Goal: Task Accomplishment & Management: Manage account settings

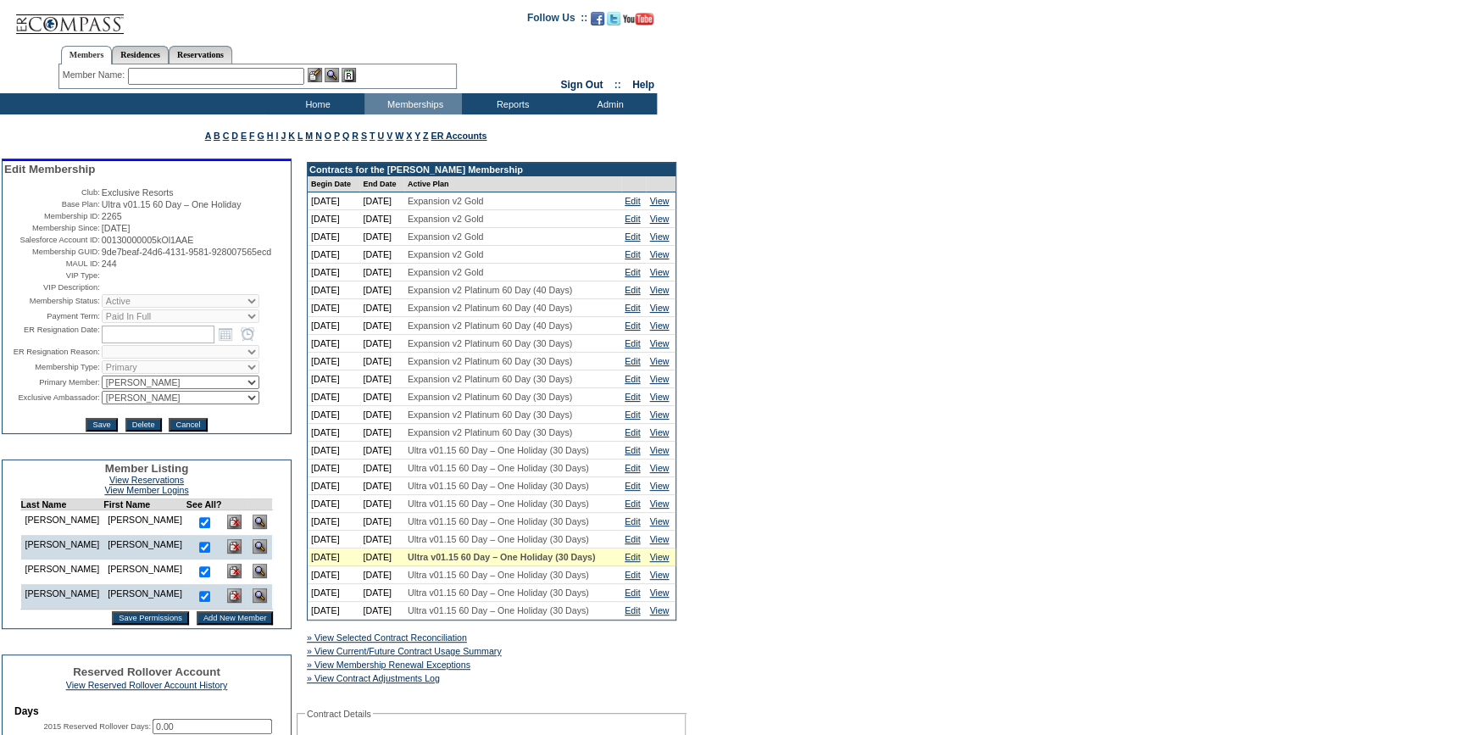
drag, startPoint x: 174, startPoint y: 267, endPoint x: 95, endPoint y: 257, distance: 79.5
click at [95, 257] on table "Edit Membership Club: Exclusive Resorts Base Plan: Ultra v01.15 60 Day – One Ho…" at bounding box center [147, 297] width 288 height 272
copy tr "9de7beaf-24d6-4131-9581-928007565ecd"
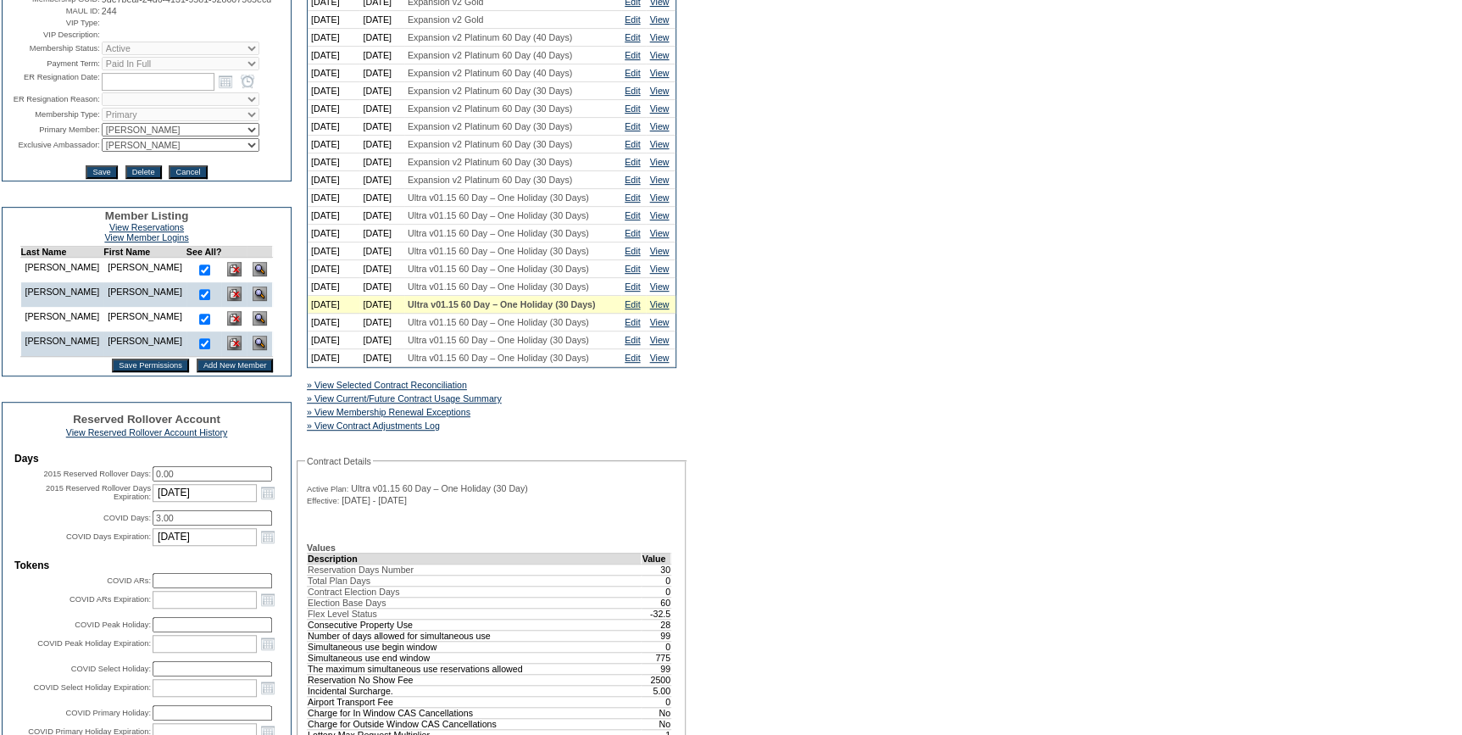
scroll to position [539, 0]
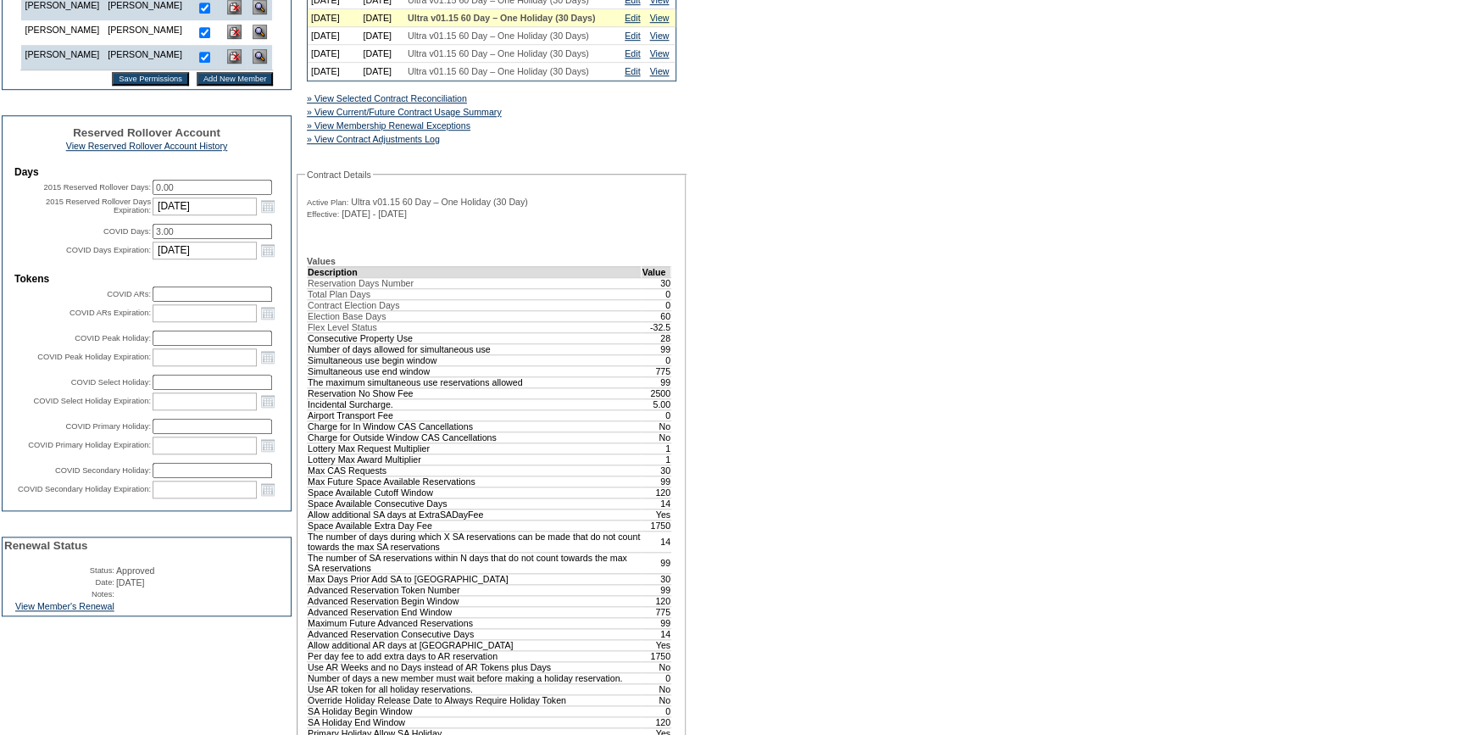
drag, startPoint x: 108, startPoint y: 653, endPoint x: 229, endPoint y: 641, distance: 120.8
click at [108, 611] on link "View Member's Renewal" at bounding box center [64, 606] width 99 height 10
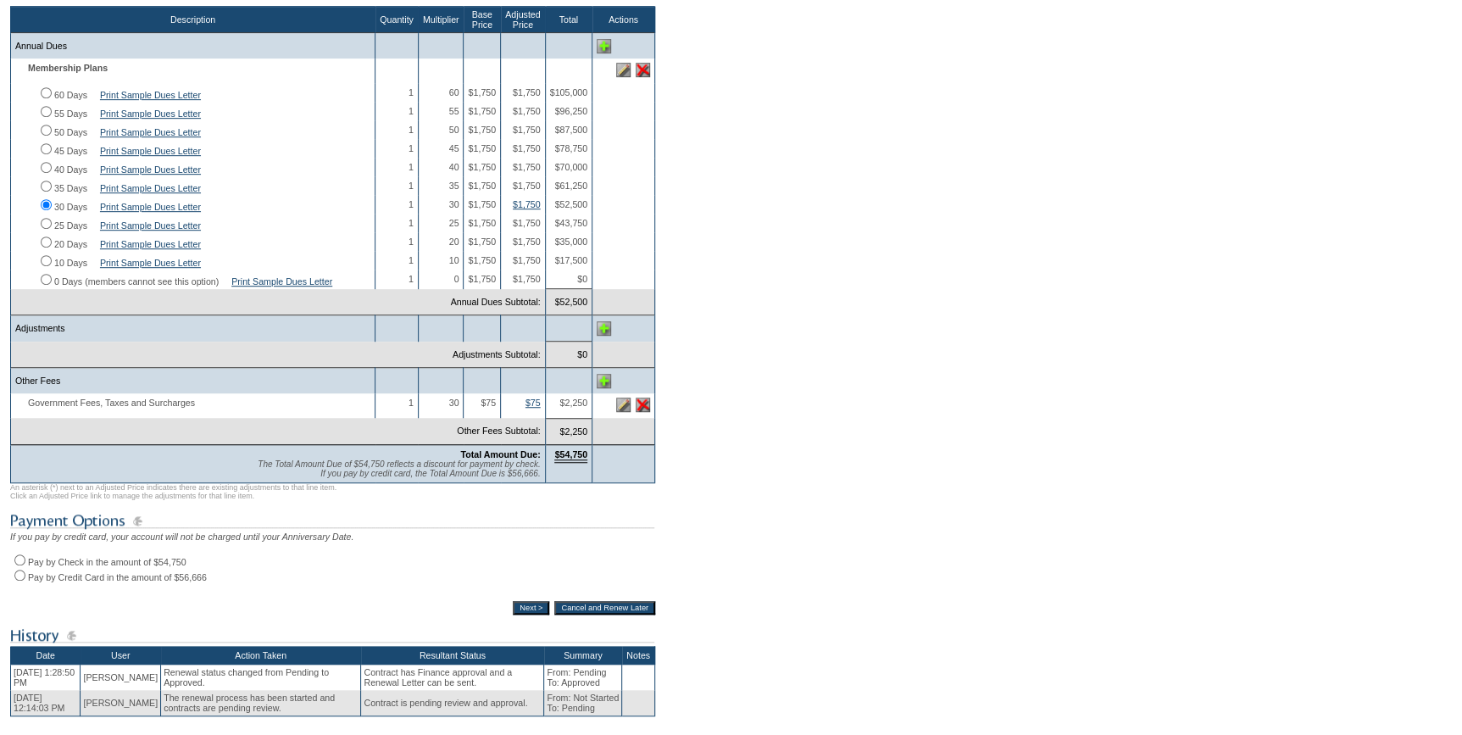
scroll to position [385, 0]
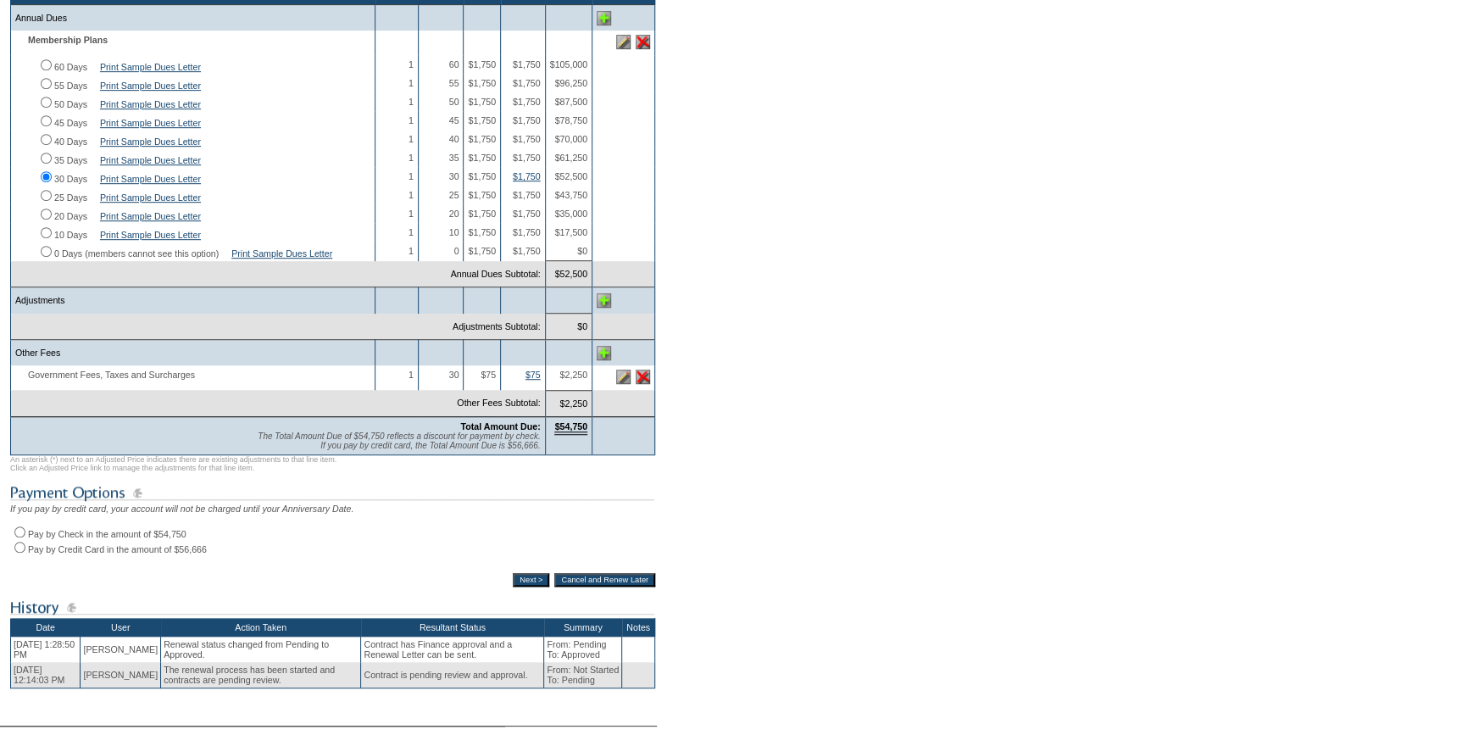
click at [21, 537] on input "Pay by Check in the amount of $54,750" at bounding box center [19, 531] width 11 height 11
radio input "true"
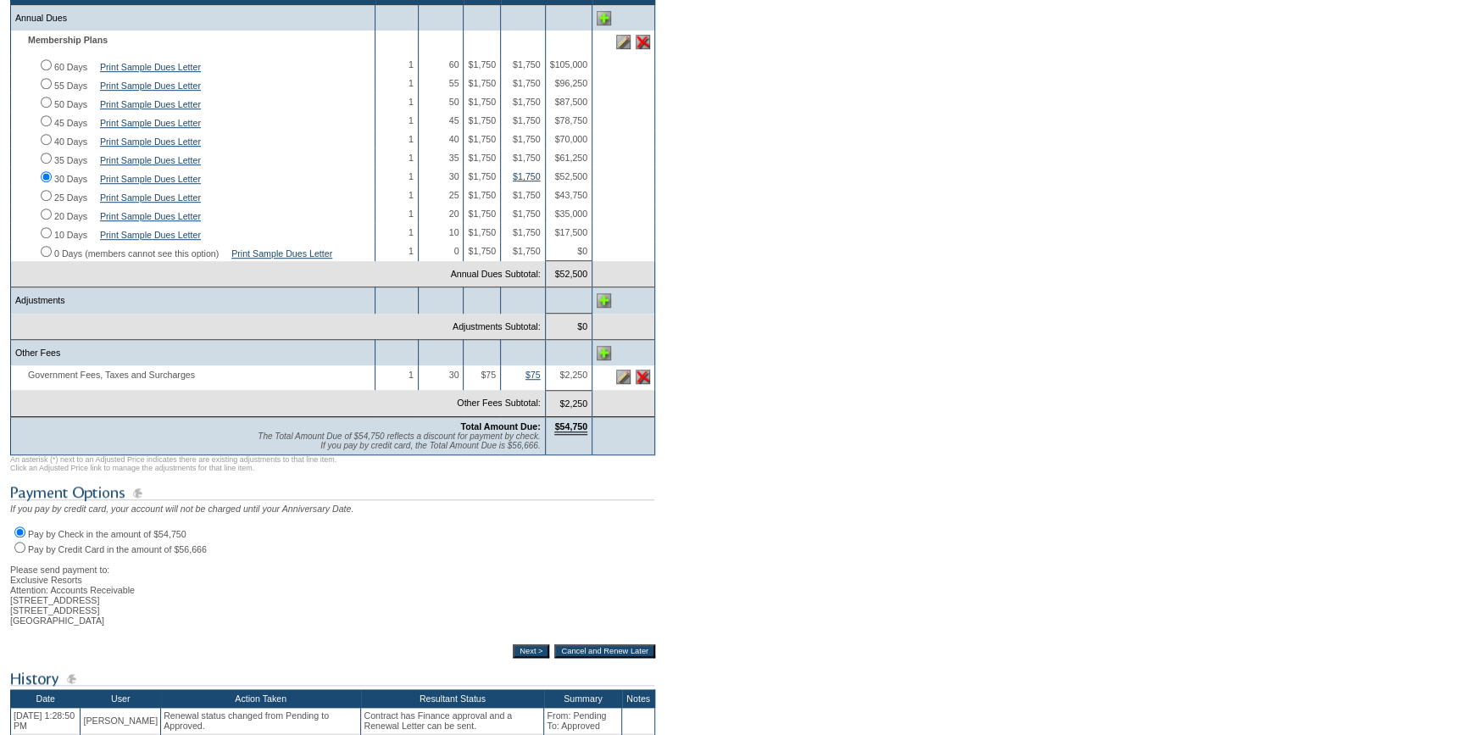
click at [518, 658] on input "Next >" at bounding box center [531, 651] width 36 height 14
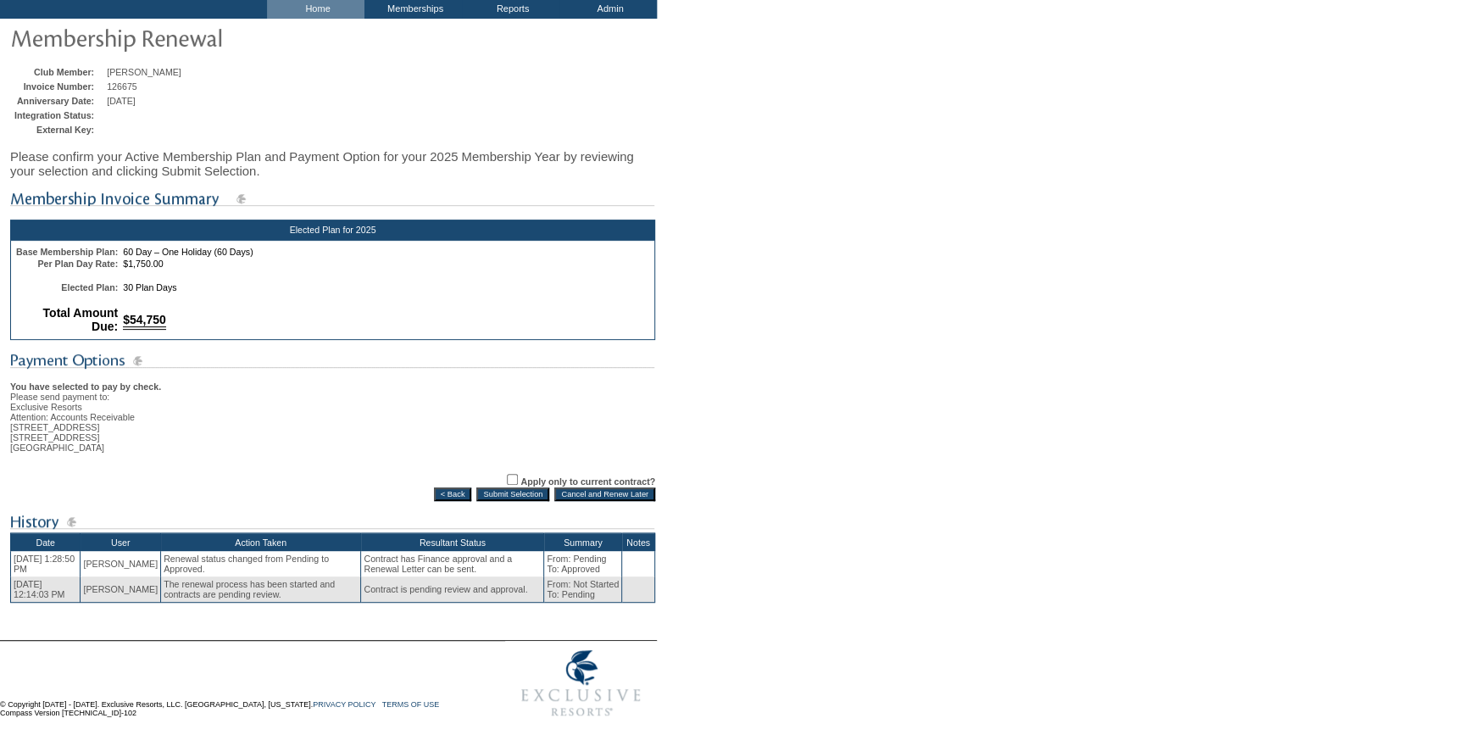
scroll to position [121, 0]
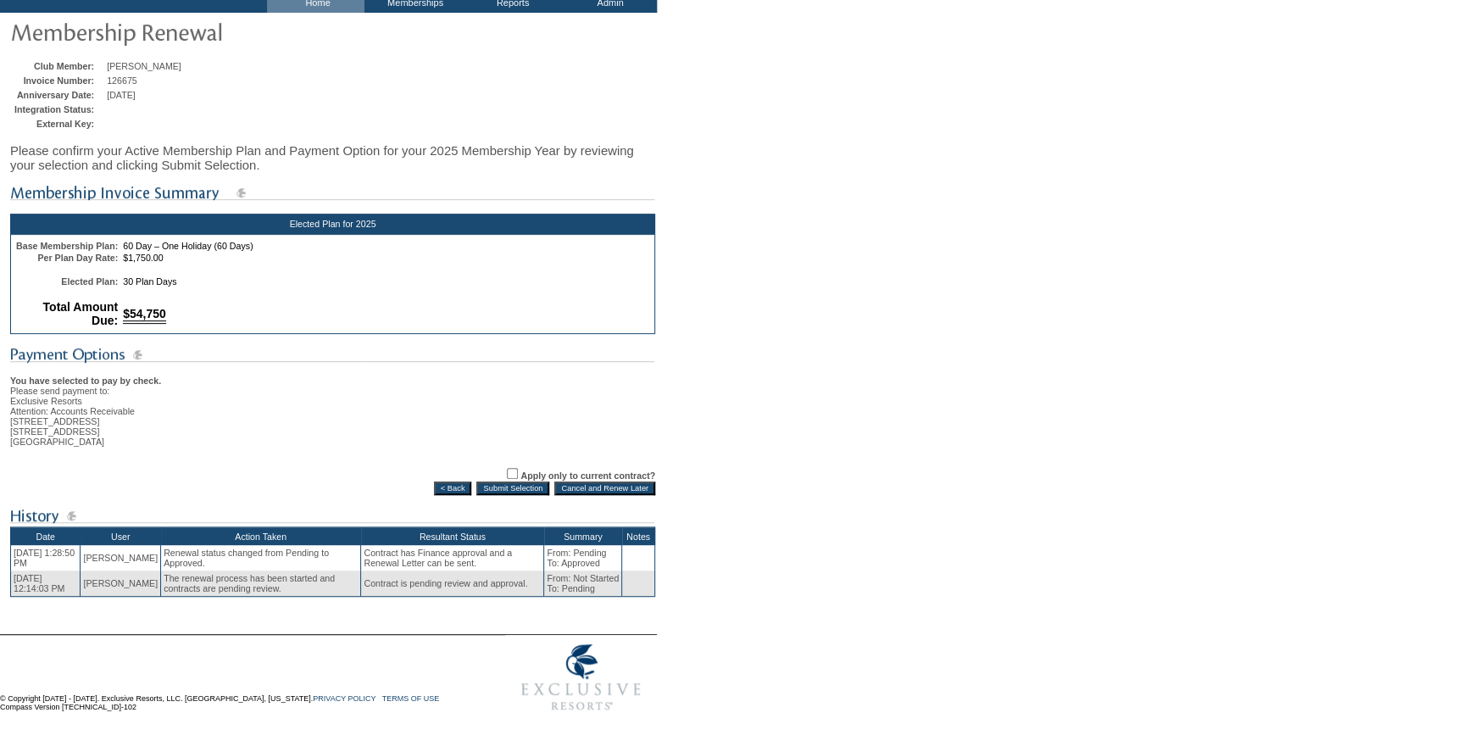
click at [520, 486] on input "Submit Selection" at bounding box center [512, 488] width 73 height 14
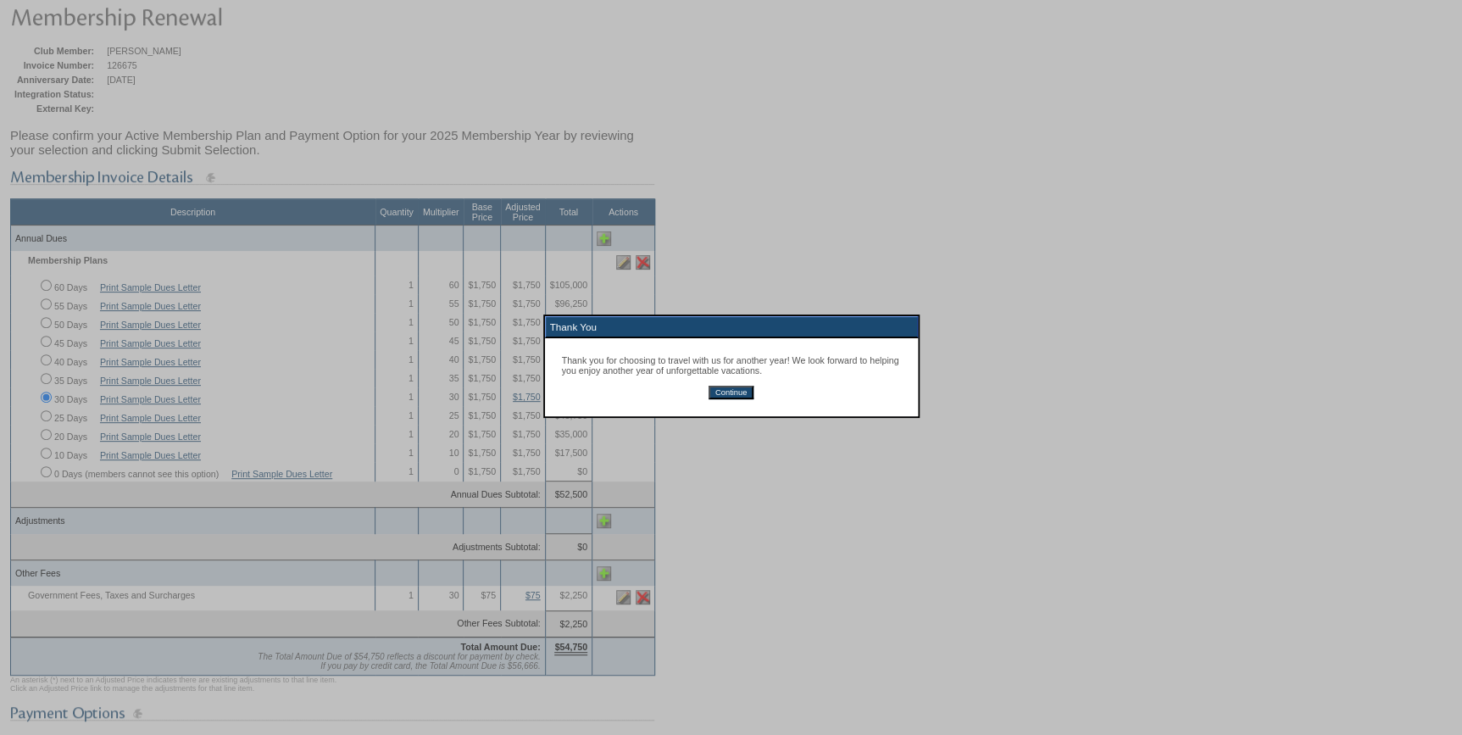
click at [739, 389] on input "Continue" at bounding box center [730, 393] width 45 height 14
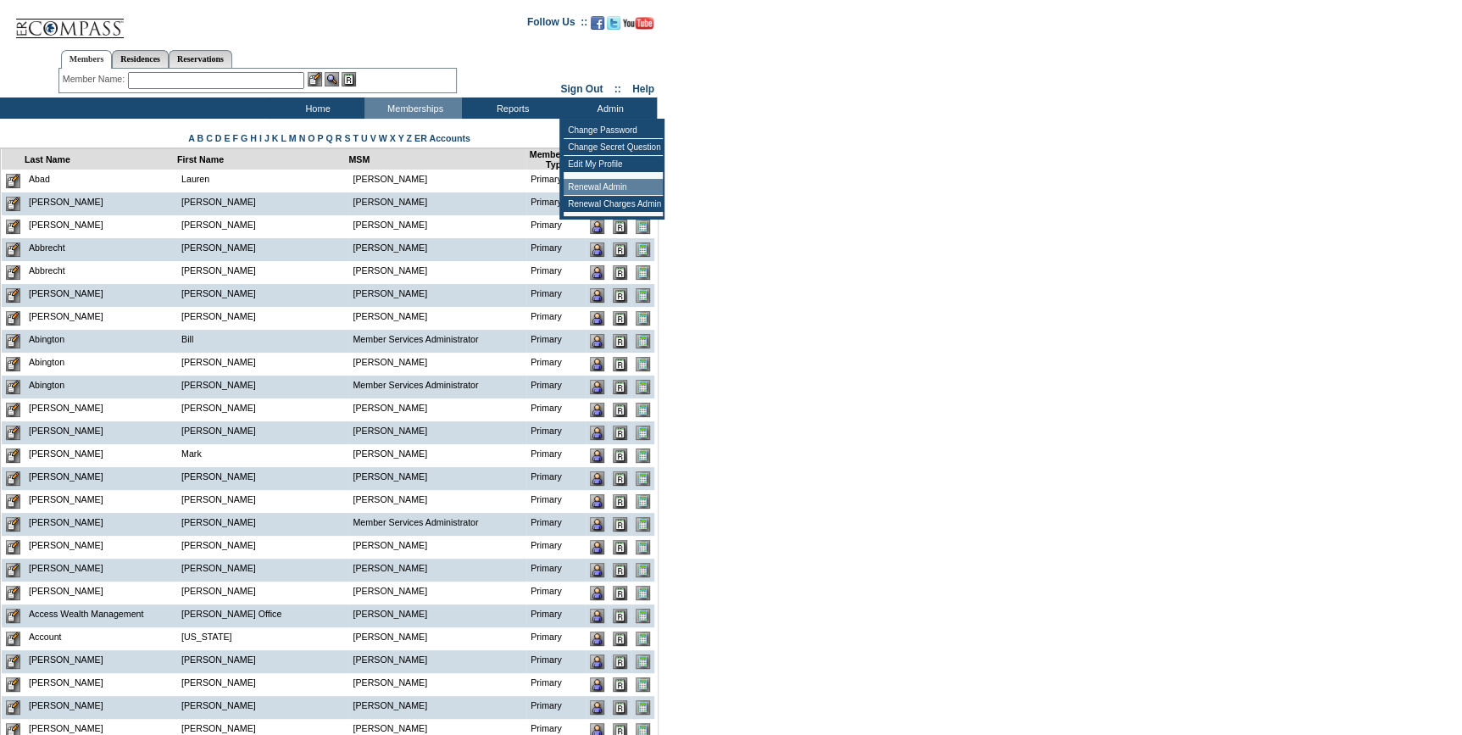
click at [598, 187] on td "Renewal Admin" at bounding box center [613, 187] width 99 height 17
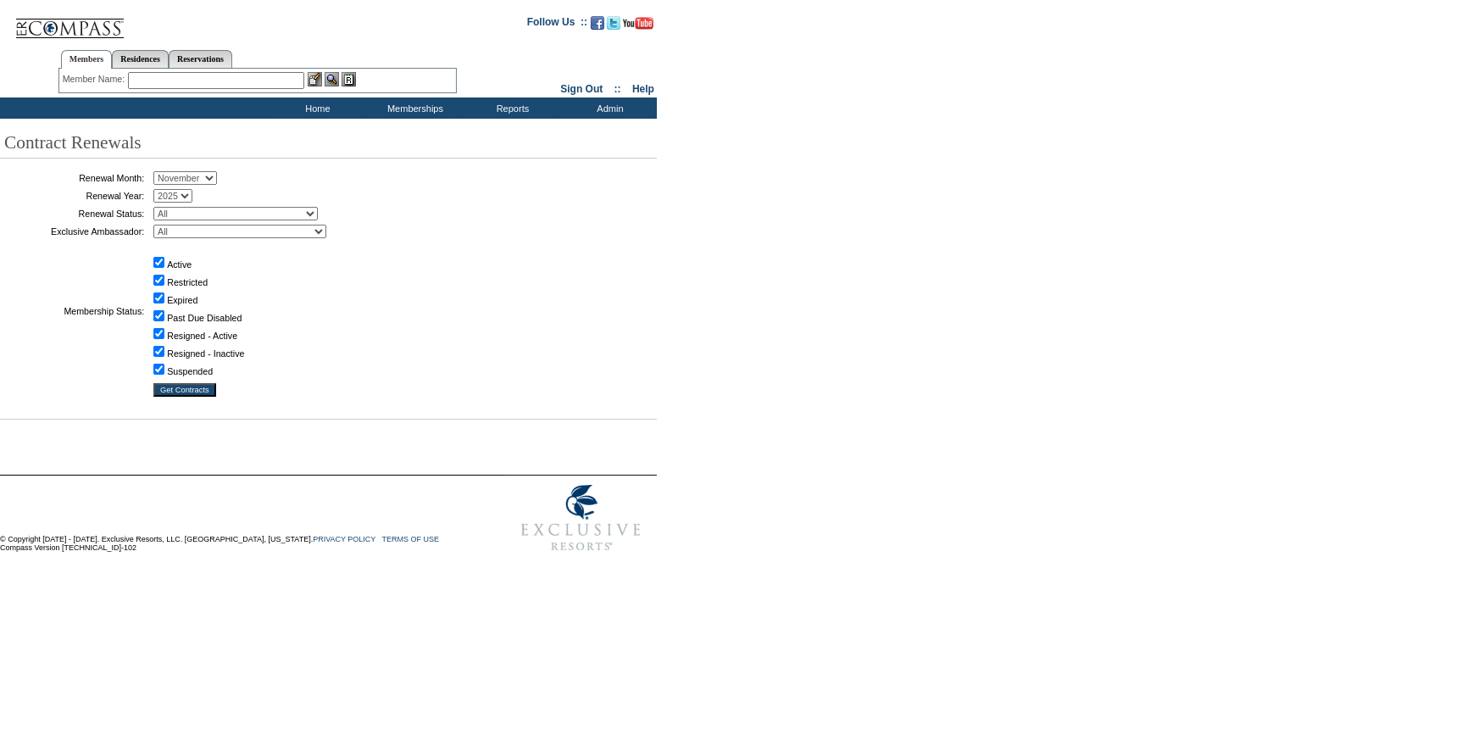
click at [212, 171] on select "January February March April May June July August September October November De…" at bounding box center [185, 178] width 64 height 14
select select "9"
click at [159, 172] on select "January February March April May June July August September October November De…" at bounding box center [185, 178] width 64 height 14
click at [229, 216] on select "All Not Started Pending Approved Election Made Election Changed No Response Man…" at bounding box center [235, 214] width 164 height 14
select select "5"
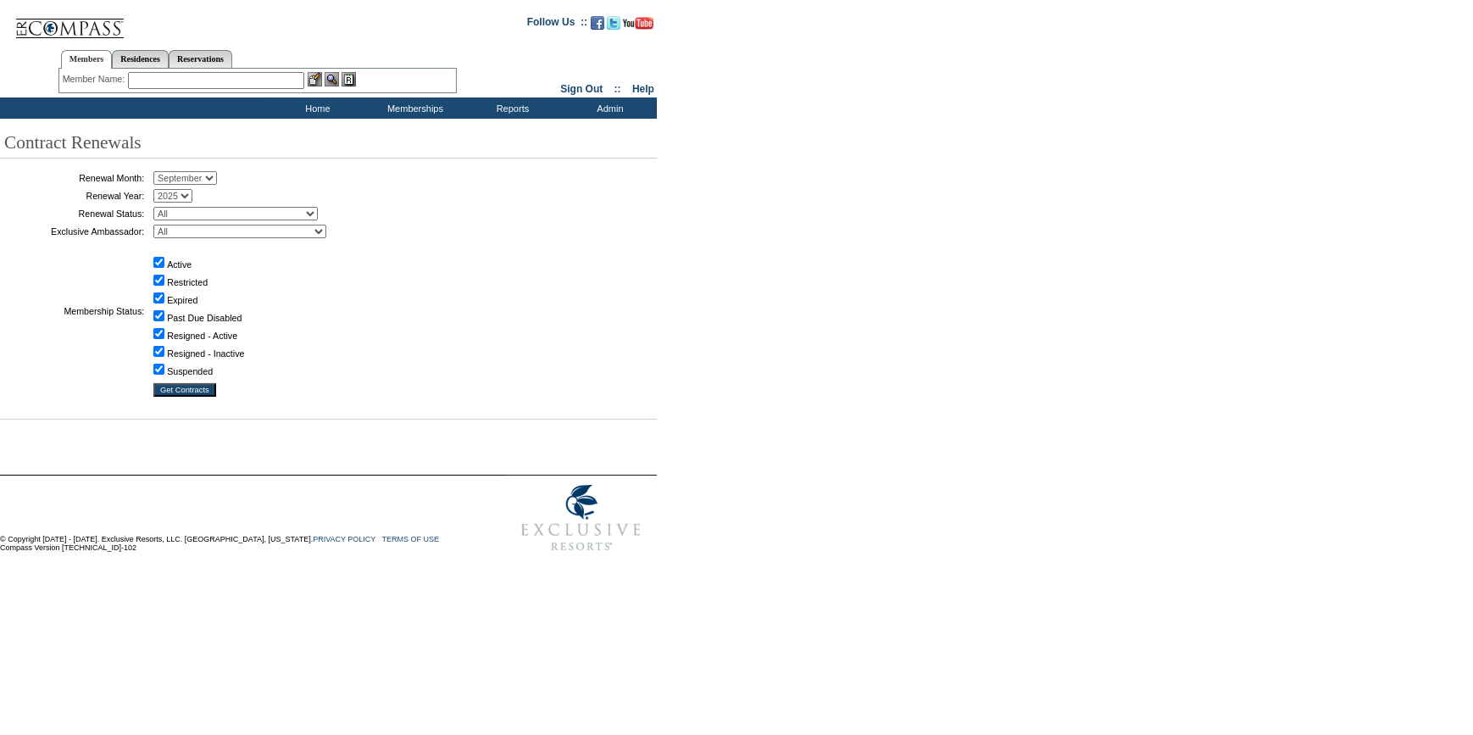
click at [159, 207] on select "All Not Started Pending Approved Election Made Election Changed No Response Man…" at bounding box center [235, 214] width 164 height 14
click at [202, 386] on input "Get Contracts" at bounding box center [184, 390] width 63 height 14
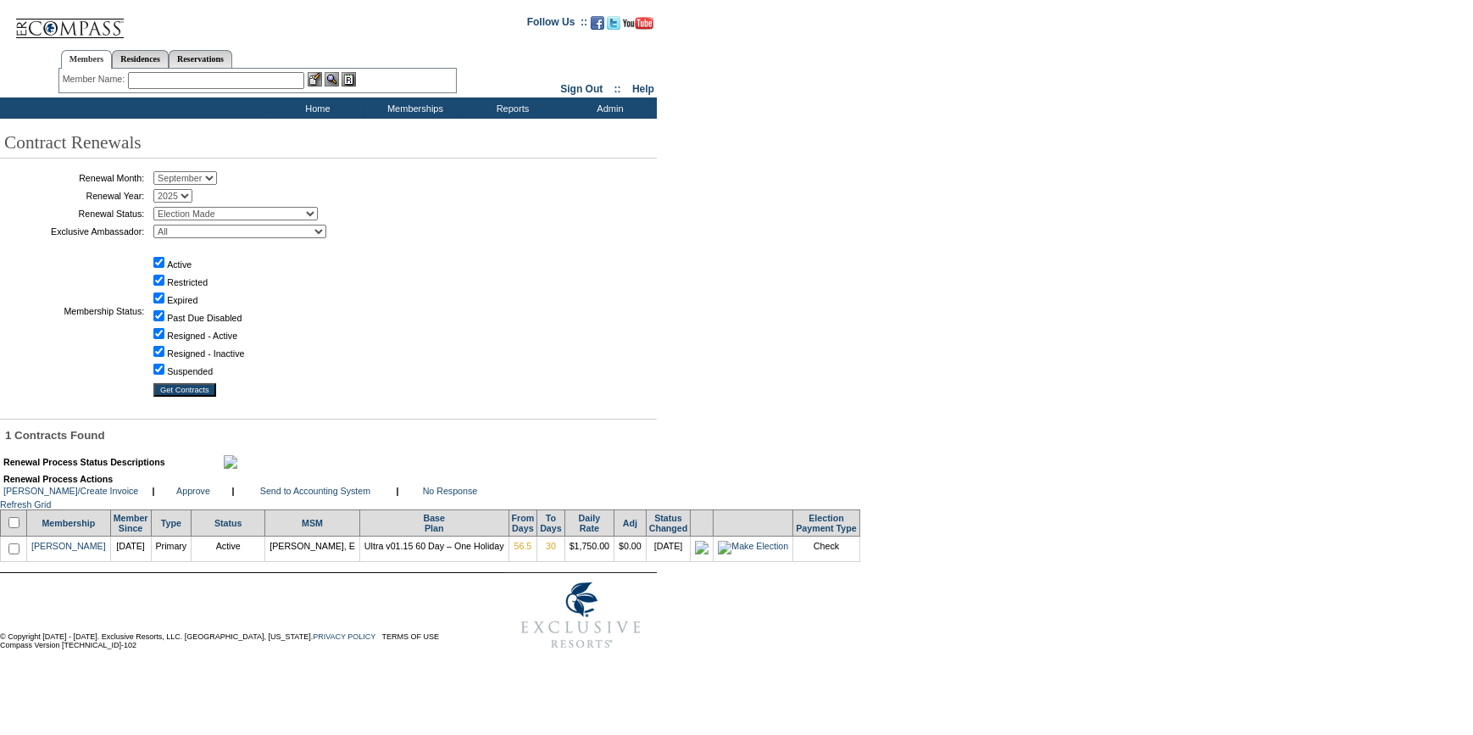
click at [16, 528] on input "checkbox" at bounding box center [13, 522] width 11 height 11
checkbox input "true"
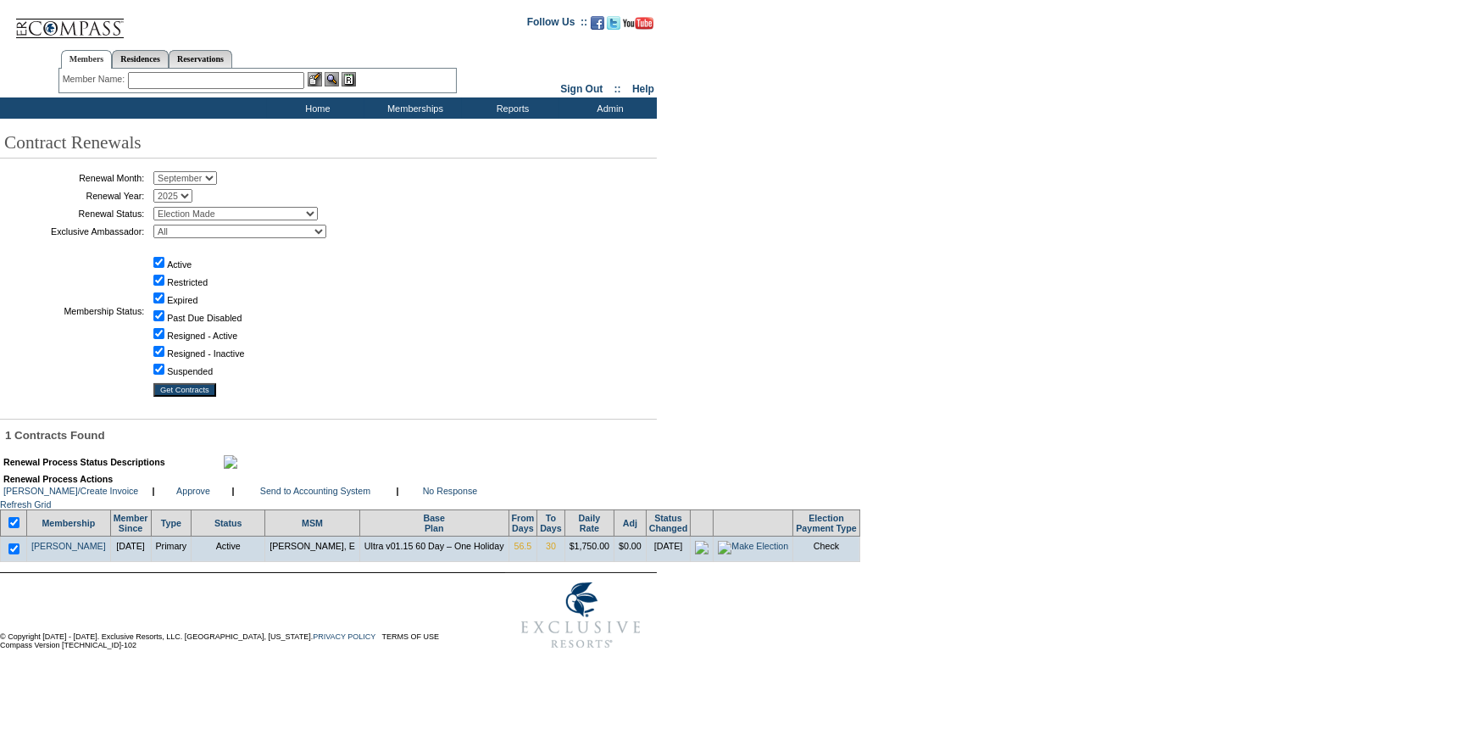
drag, startPoint x: 300, startPoint y: 512, endPoint x: 449, endPoint y: 405, distance: 183.4
click at [300, 496] on link "Send to Accounting System" at bounding box center [315, 491] width 110 height 10
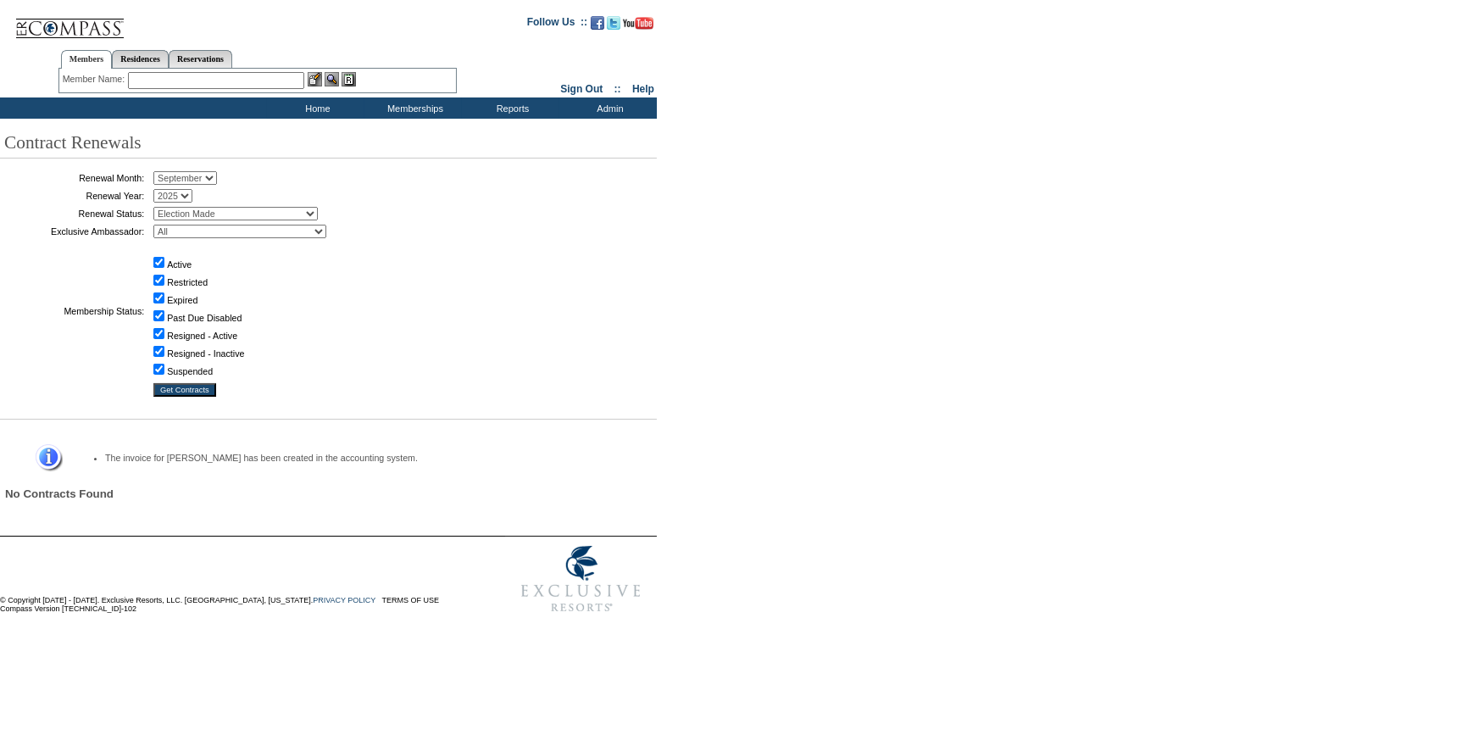
click at [231, 82] on input "text" at bounding box center [216, 80] width 176 height 17
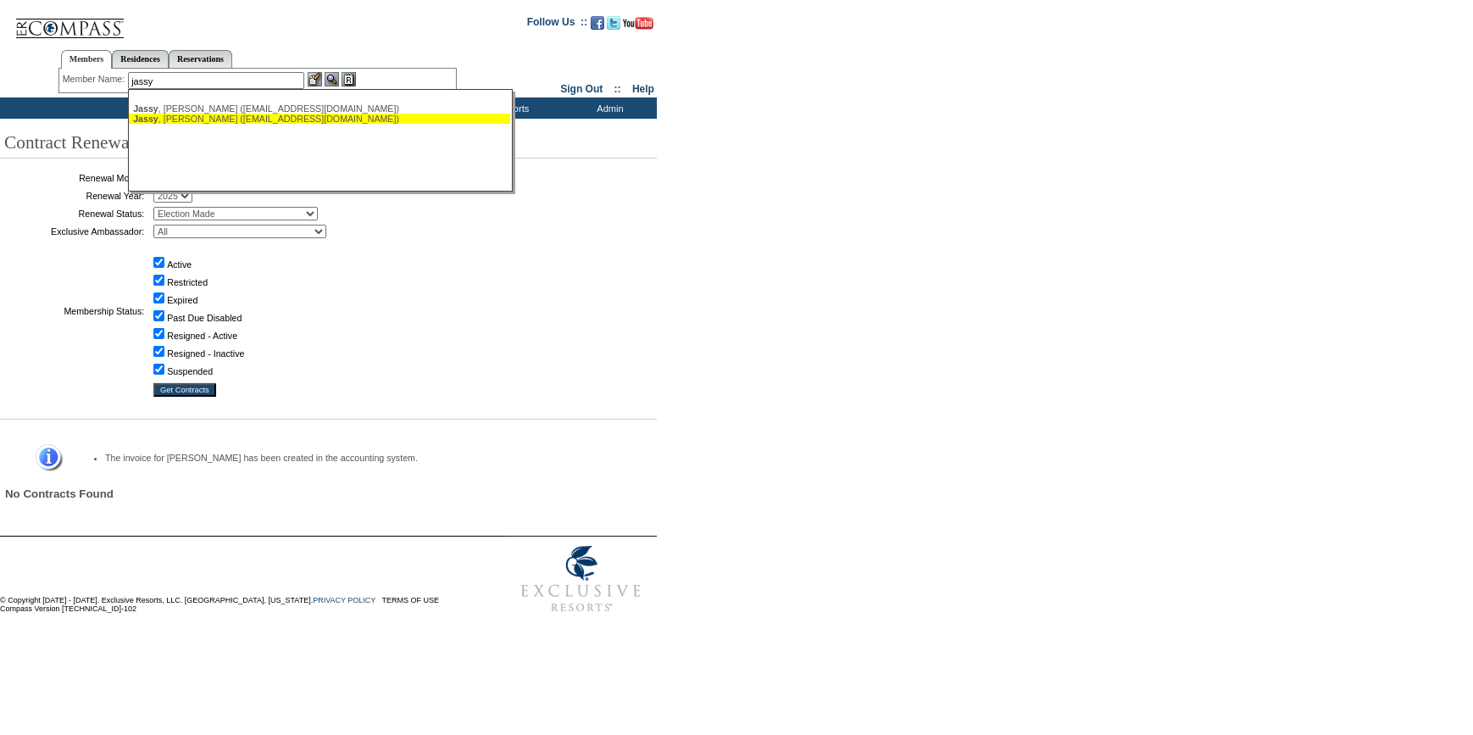
click at [222, 118] on div "[PERSON_NAME] ([EMAIL_ADDRESS][DOMAIN_NAME])" at bounding box center [319, 119] width 373 height 10
type input "[PERSON_NAME] ([EMAIL_ADDRESS][DOMAIN_NAME])"
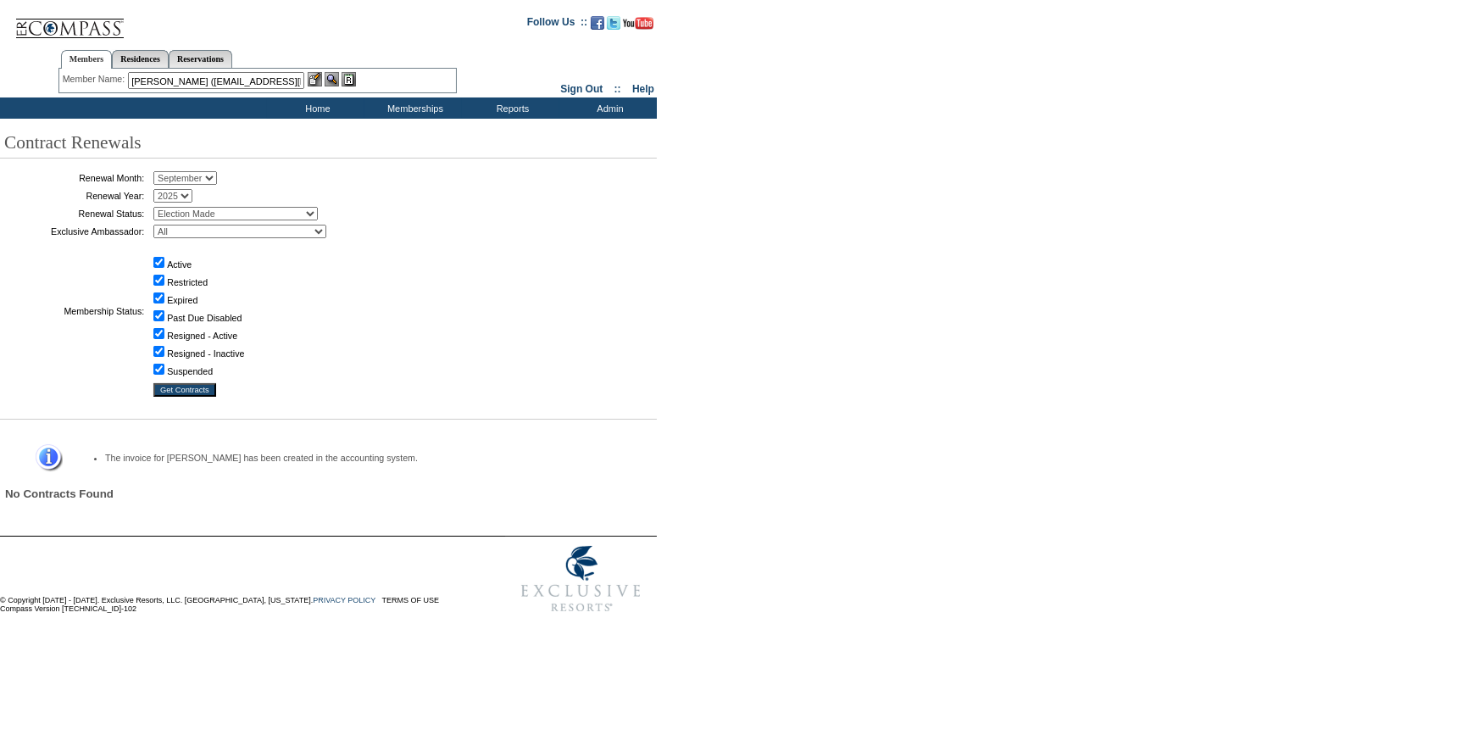
click at [322, 75] on img at bounding box center [315, 79] width 14 height 14
